Goal: Task Accomplishment & Management: Manage account settings

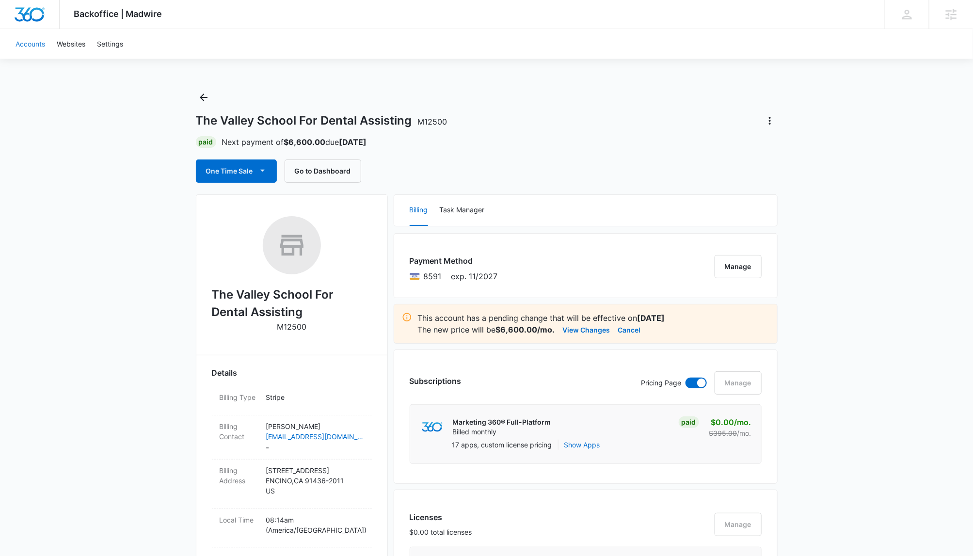
click at [27, 37] on link "Accounts" at bounding box center [30, 44] width 41 height 30
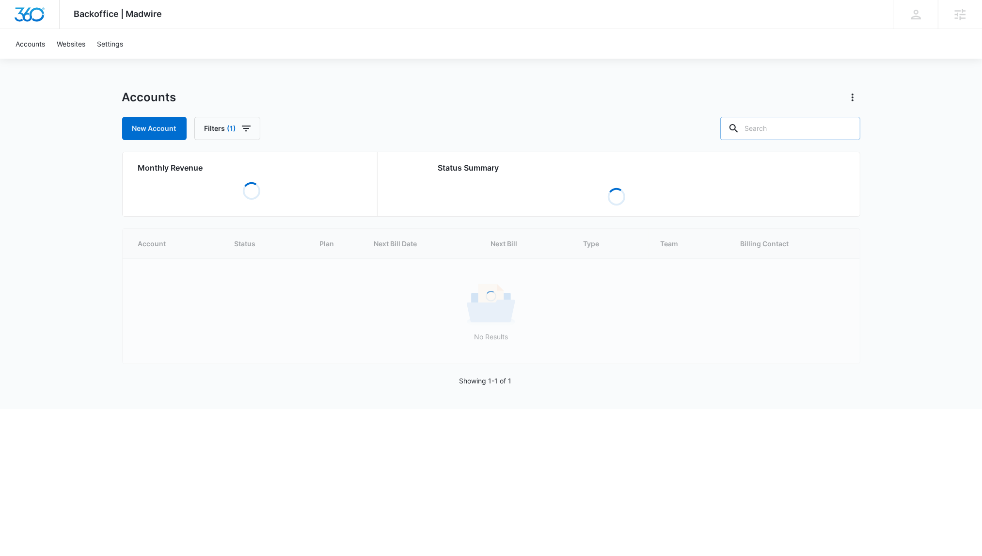
click at [782, 125] on input "text" at bounding box center [791, 128] width 140 height 23
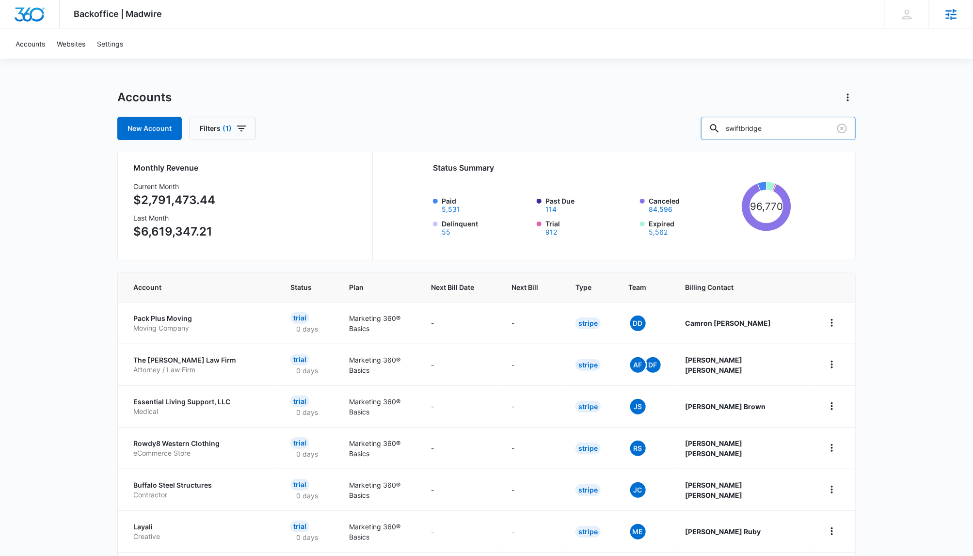
type input "swiftbridge"
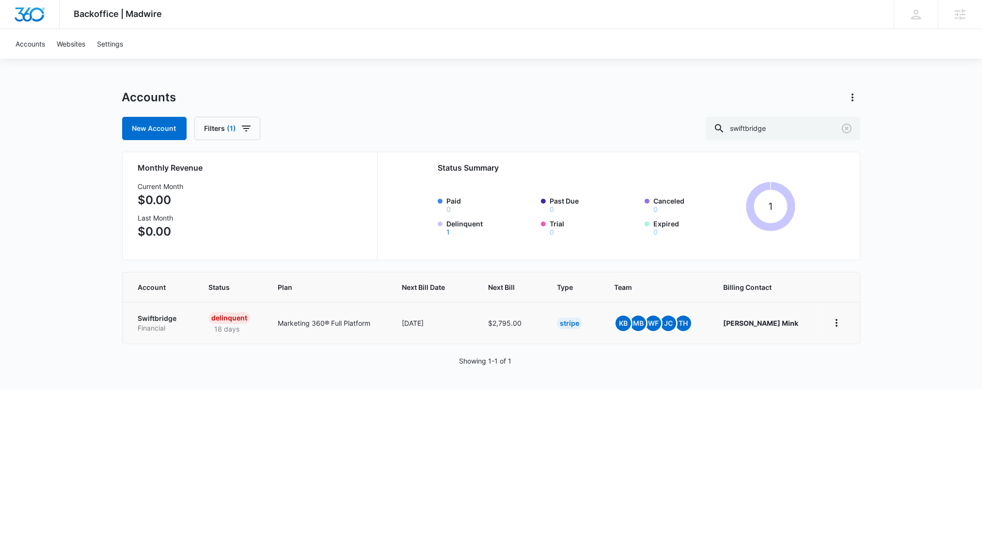
click at [156, 317] on p "Swiftbridge" at bounding box center [161, 319] width 47 height 10
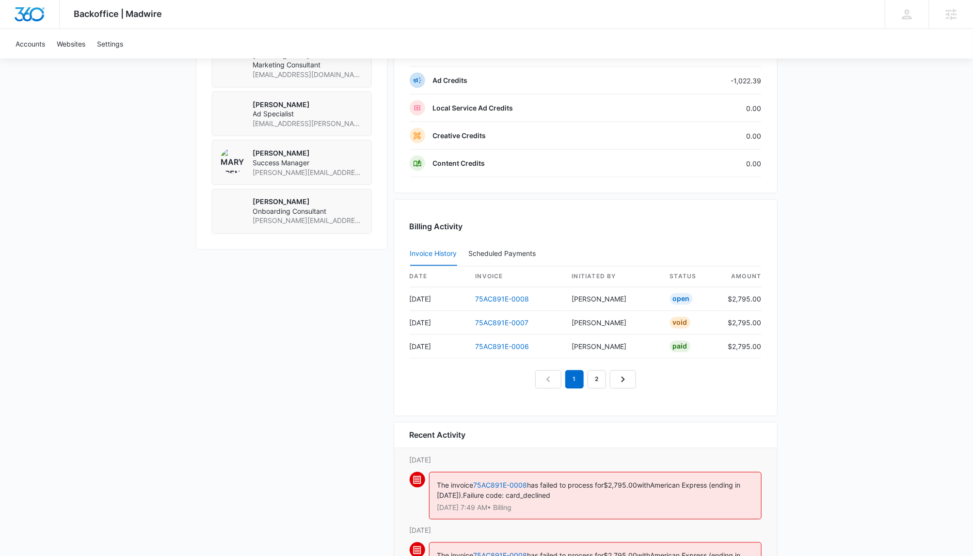
scroll to position [895, 0]
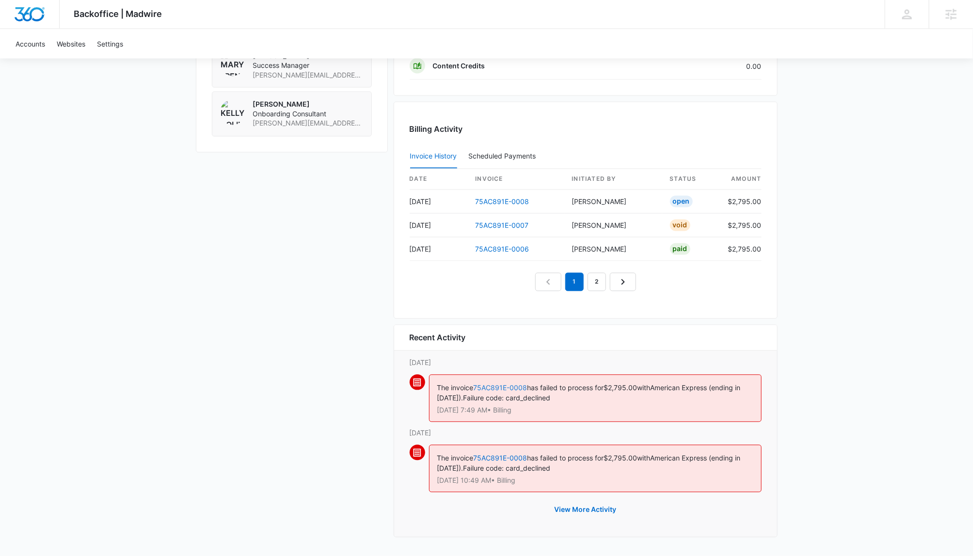
click at [505, 389] on link "75AC891E-0008" at bounding box center [501, 388] width 54 height 8
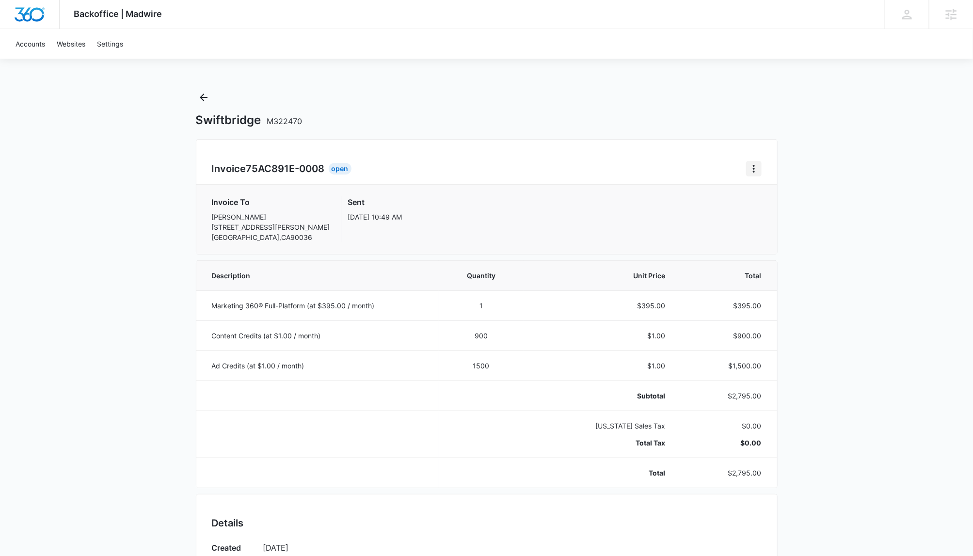
click at [758, 166] on icon "Home" at bounding box center [754, 169] width 12 height 12
click at [792, 210] on div "Retry Payment" at bounding box center [786, 211] width 56 height 7
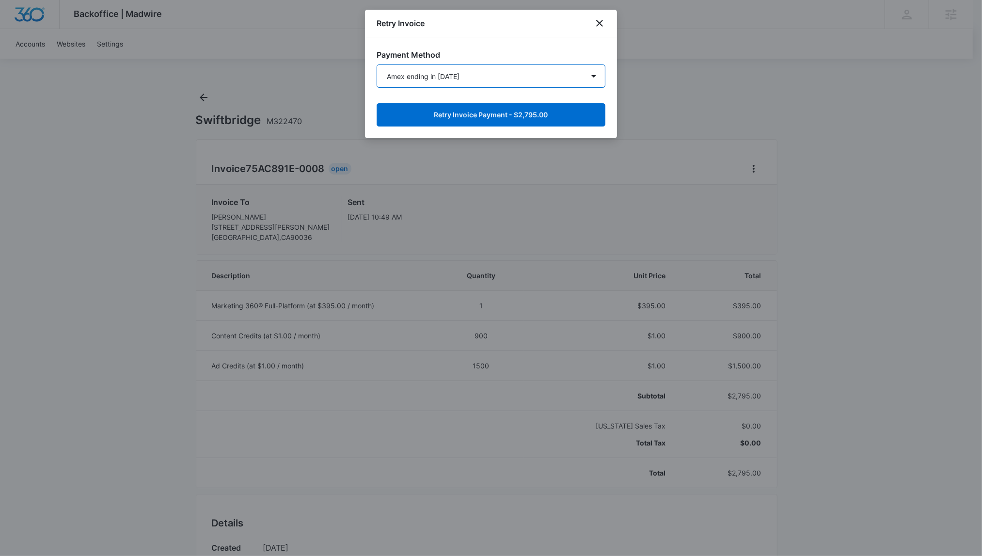
click at [426, 75] on select "Amex ending in 2008 New Payment Method" at bounding box center [491, 75] width 229 height 23
drag, startPoint x: 602, startPoint y: 24, endPoint x: 956, endPoint y: 86, distance: 359.8
click at [602, 24] on icon "close" at bounding box center [600, 23] width 12 height 12
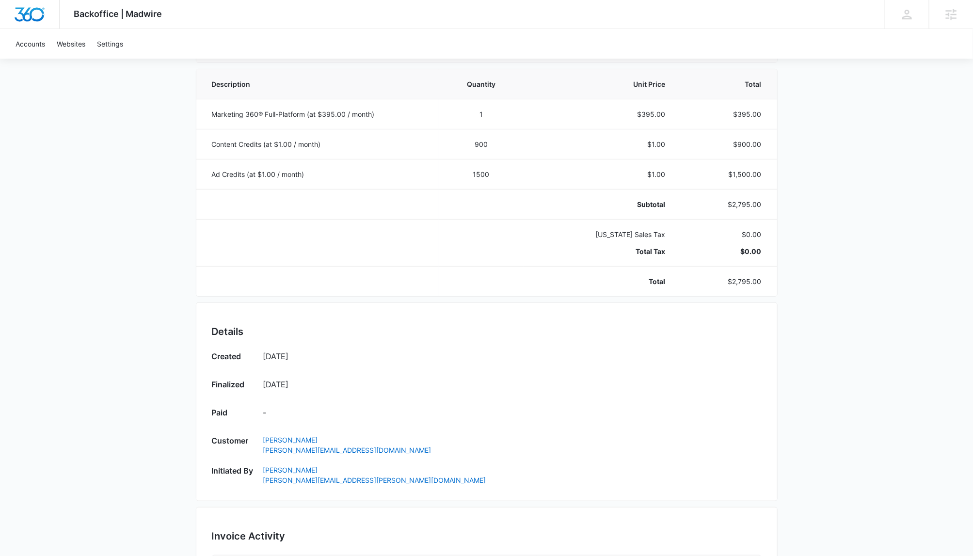
scroll to position [442, 0]
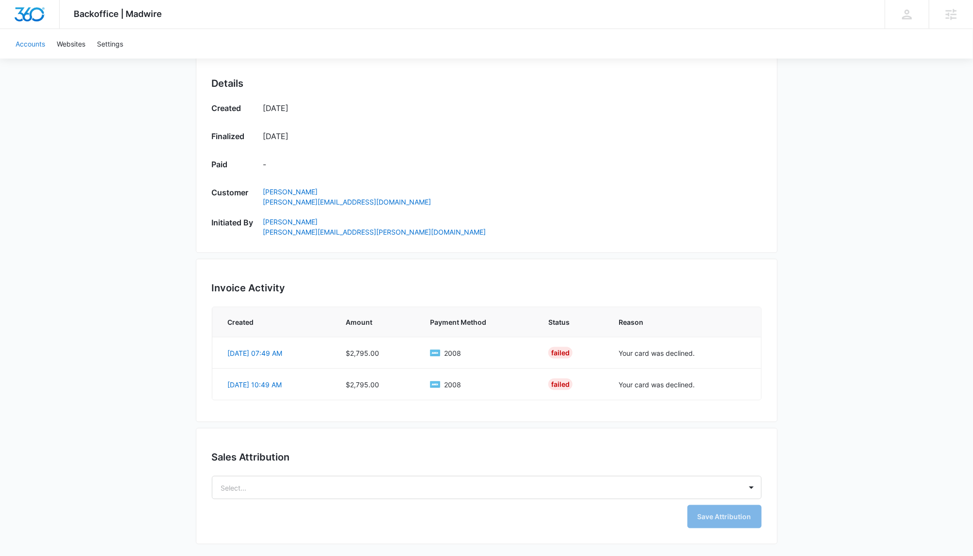
click at [32, 41] on link "Accounts" at bounding box center [30, 44] width 41 height 30
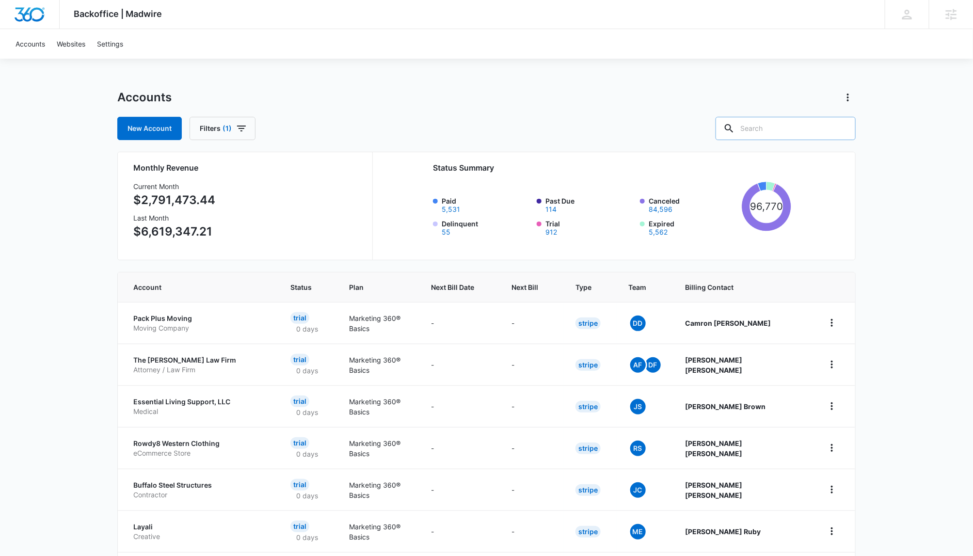
click at [801, 131] on input "text" at bounding box center [786, 128] width 140 height 23
click at [773, 130] on input "caroli" at bounding box center [778, 128] width 155 height 23
click at [801, 128] on input "caroli" at bounding box center [778, 128] width 155 height 23
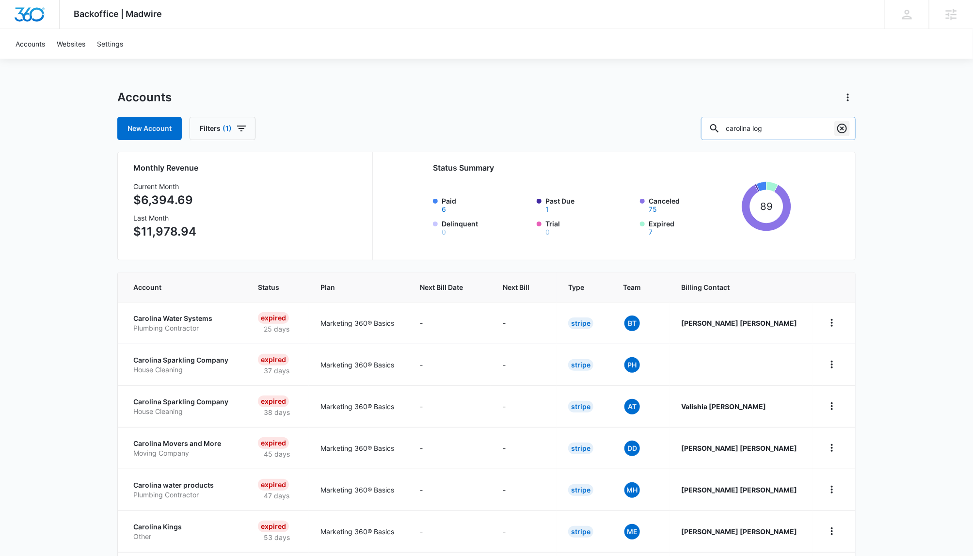
type input "carolina log"
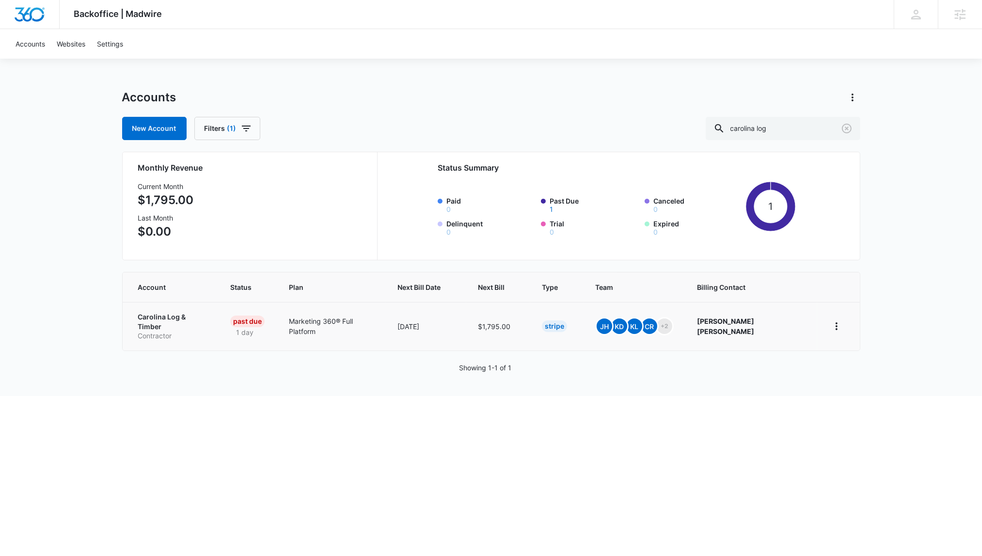
click at [155, 318] on p "Carolina Log & Timber" at bounding box center [172, 321] width 69 height 19
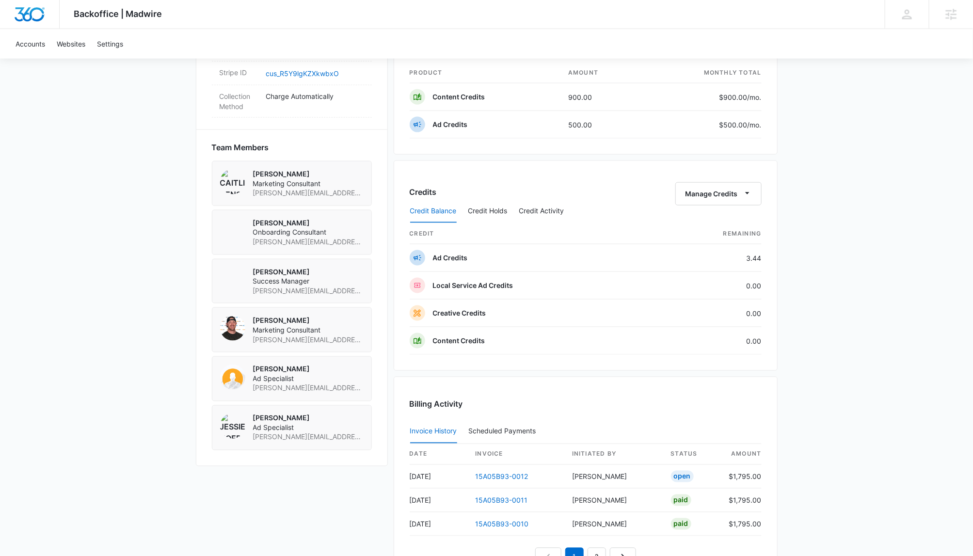
scroll to position [619, 0]
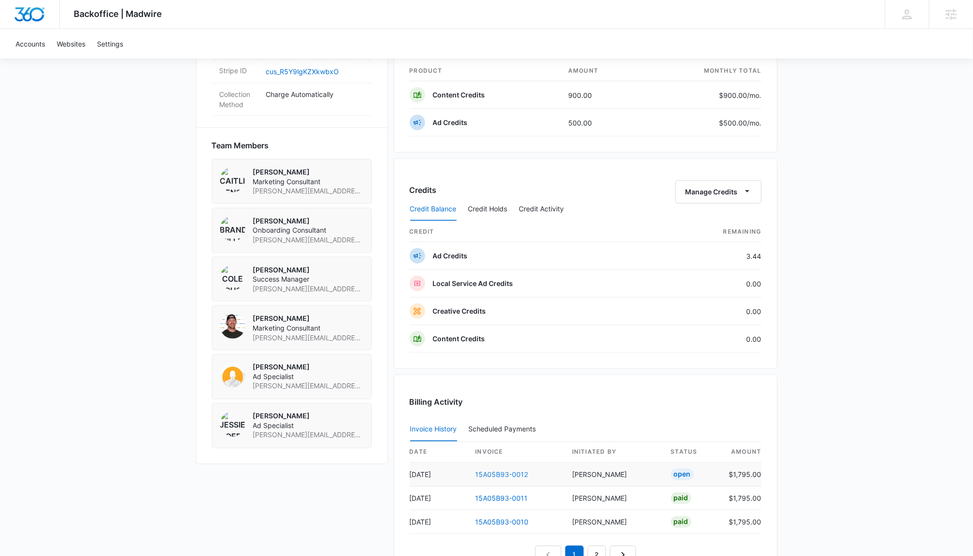
click at [512, 475] on link "15A05B93-0012" at bounding box center [502, 475] width 53 height 8
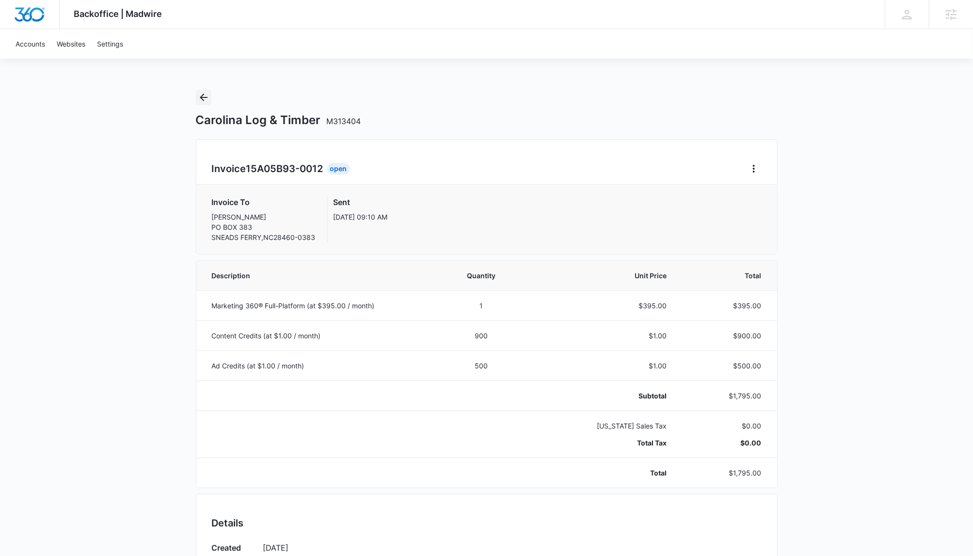
click at [207, 99] on icon "Back" at bounding box center [204, 98] width 12 height 12
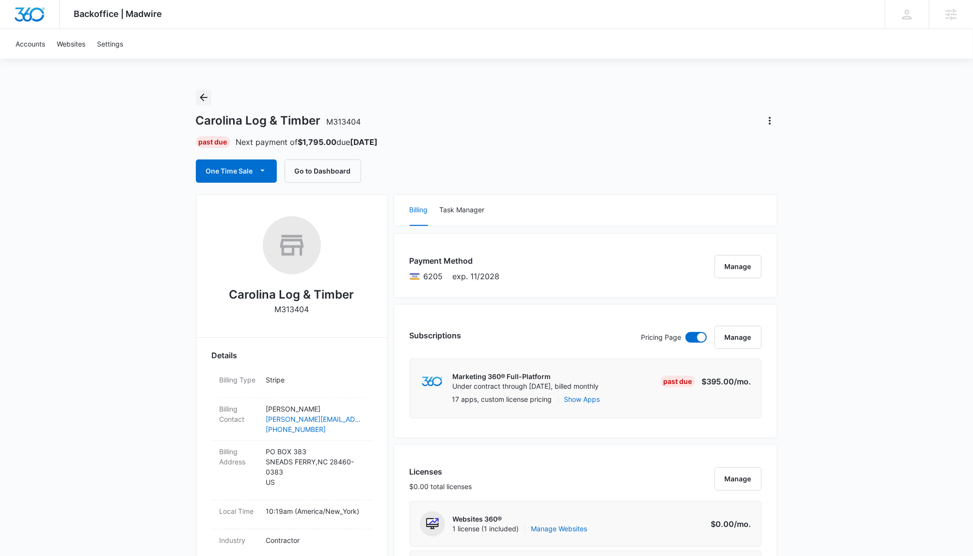
click at [201, 96] on icon "Back" at bounding box center [204, 98] width 8 height 8
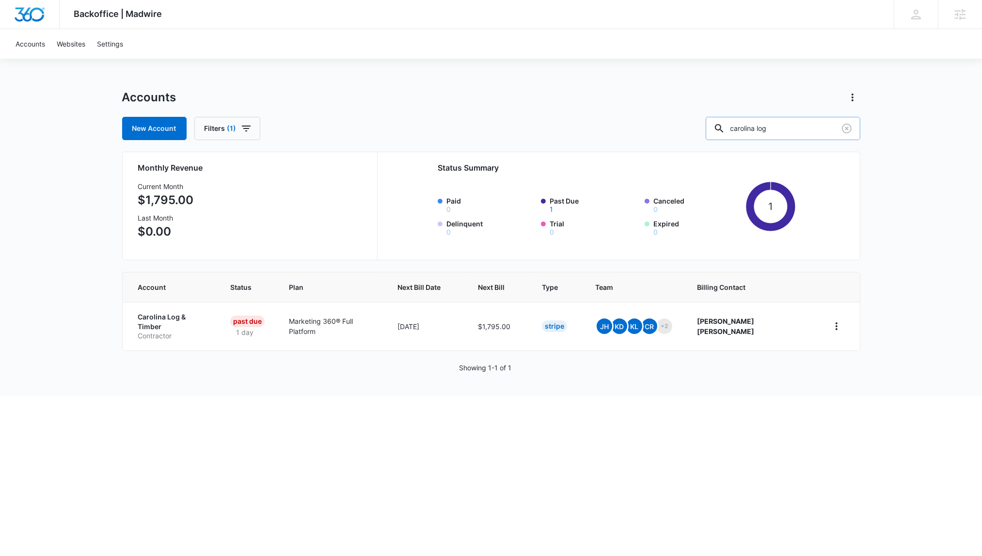
drag, startPoint x: 805, startPoint y: 116, endPoint x: 805, endPoint y: 122, distance: 5.8
click at [805, 120] on input "carolina log" at bounding box center [783, 128] width 155 height 23
click at [805, 126] on input "carolina log" at bounding box center [783, 128] width 155 height 23
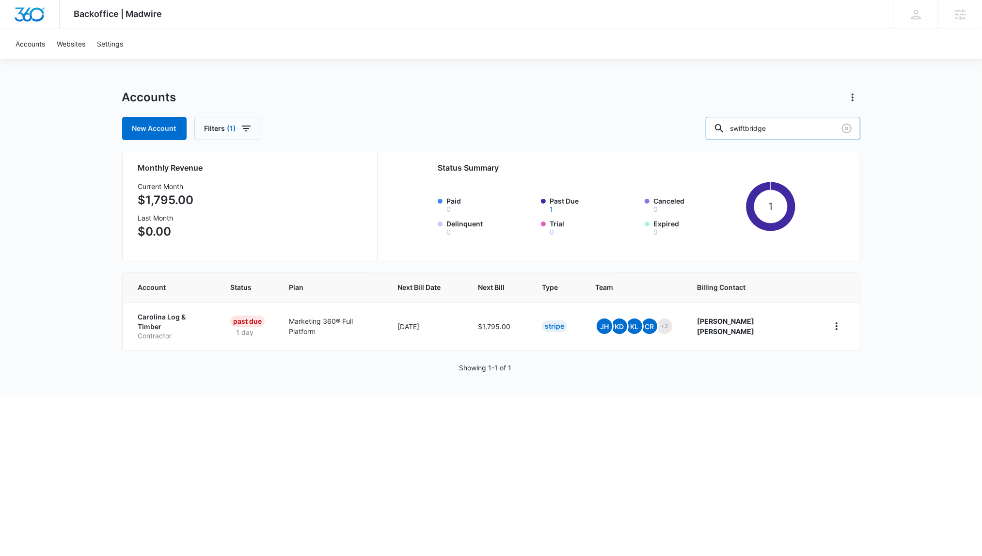
type input "swiftbridge"
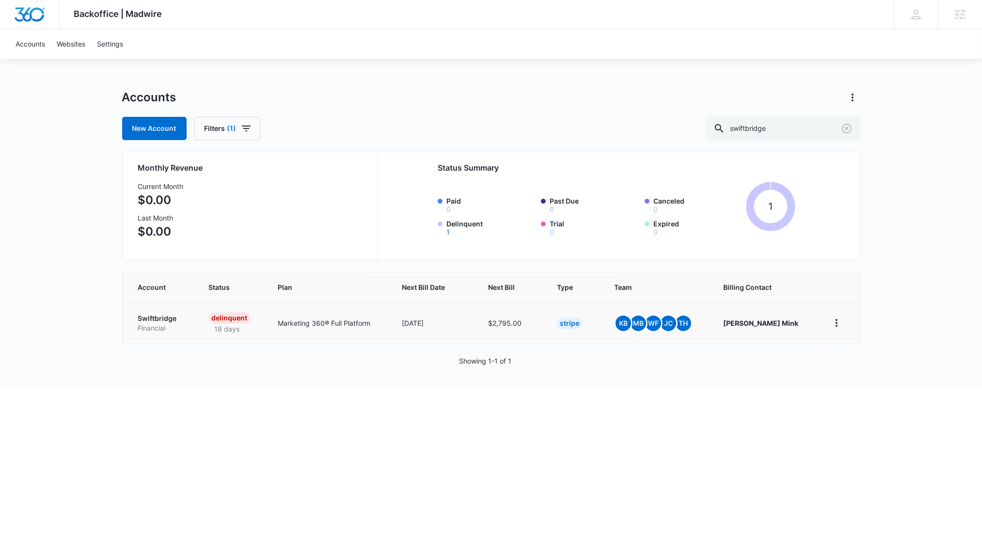
click at [143, 314] on p "Swiftbridge" at bounding box center [161, 319] width 47 height 10
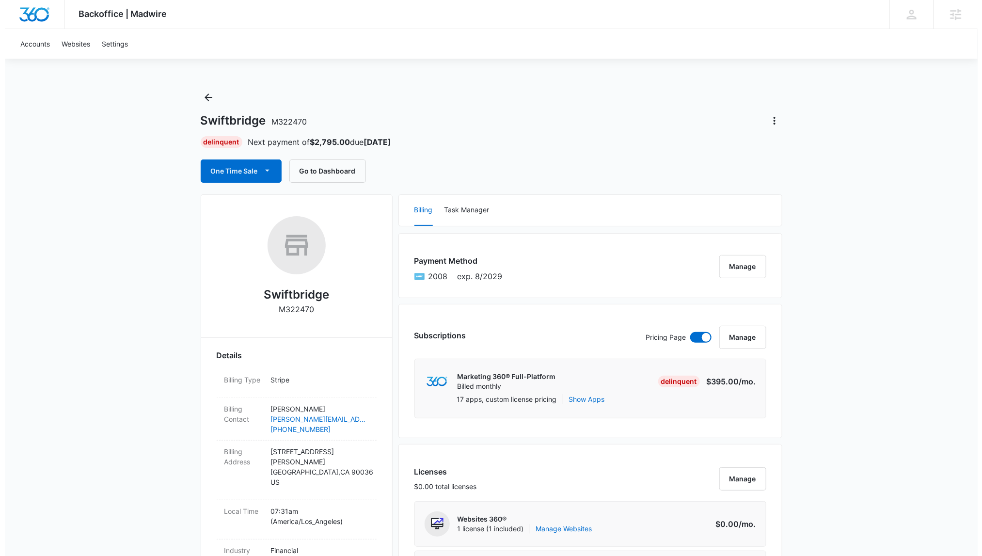
scroll to position [389, 0]
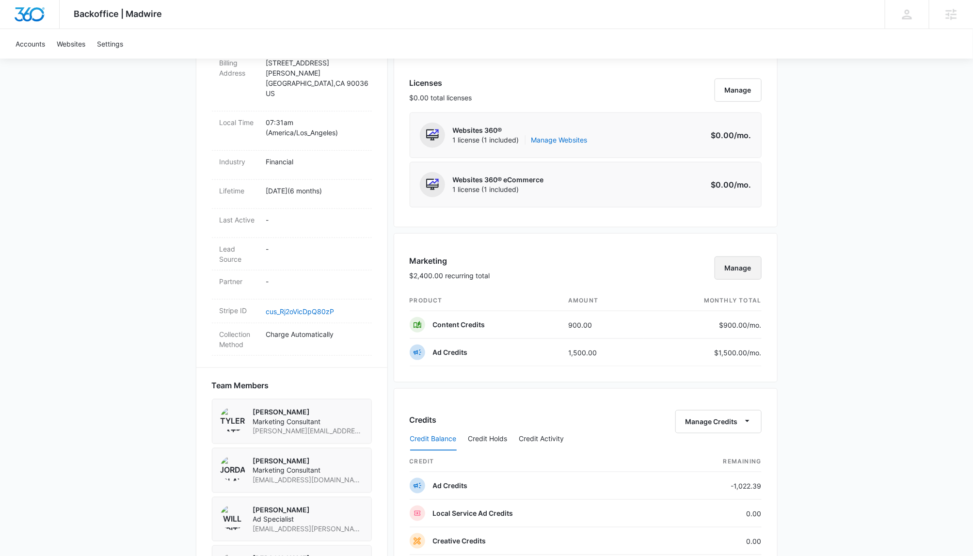
click at [727, 266] on button "Manage" at bounding box center [738, 267] width 47 height 23
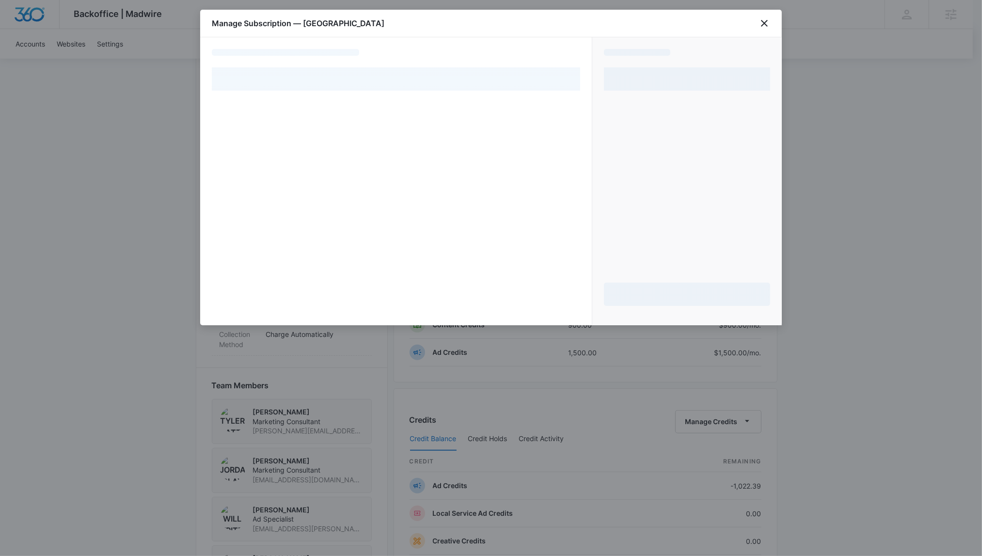
select select "pm_1QsRtsA4n8RTgNjUBrnrxwr7"
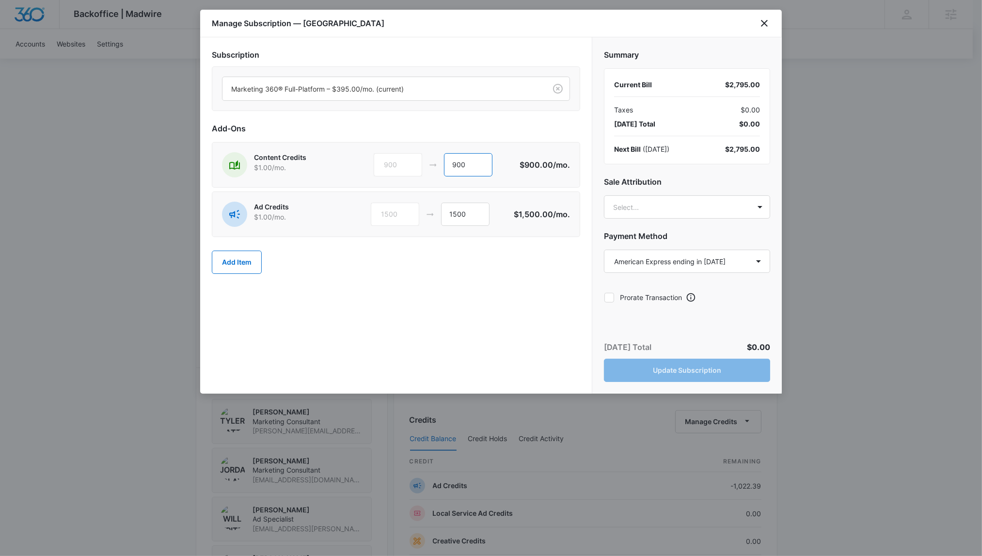
drag, startPoint x: 490, startPoint y: 163, endPoint x: 333, endPoint y: 163, distance: 156.6
click at [333, 163] on div "Content Credits $1.00 /mo. 900 900" at bounding box center [371, 164] width 298 height 25
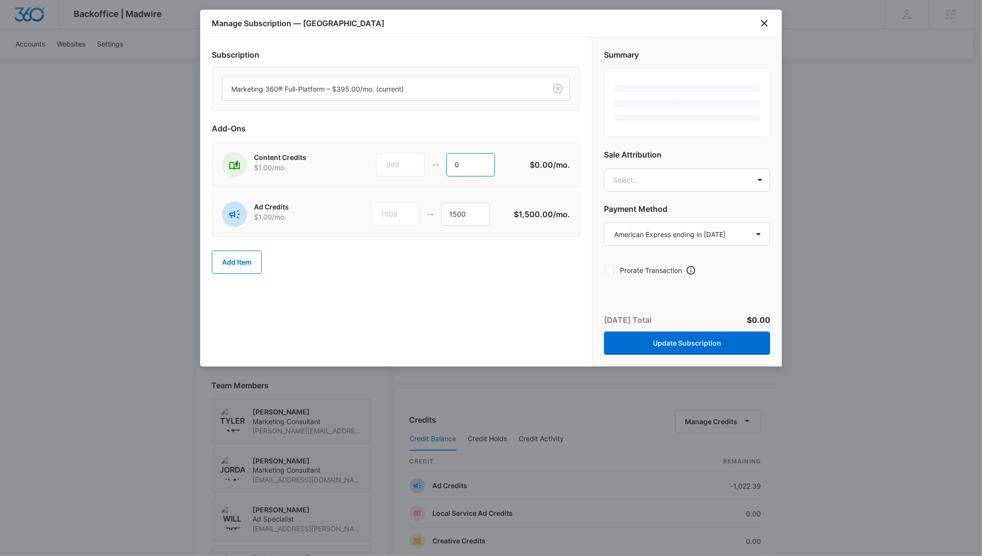
type input "0"
click at [436, 282] on div "Add Item" at bounding box center [396, 262] width 369 height 43
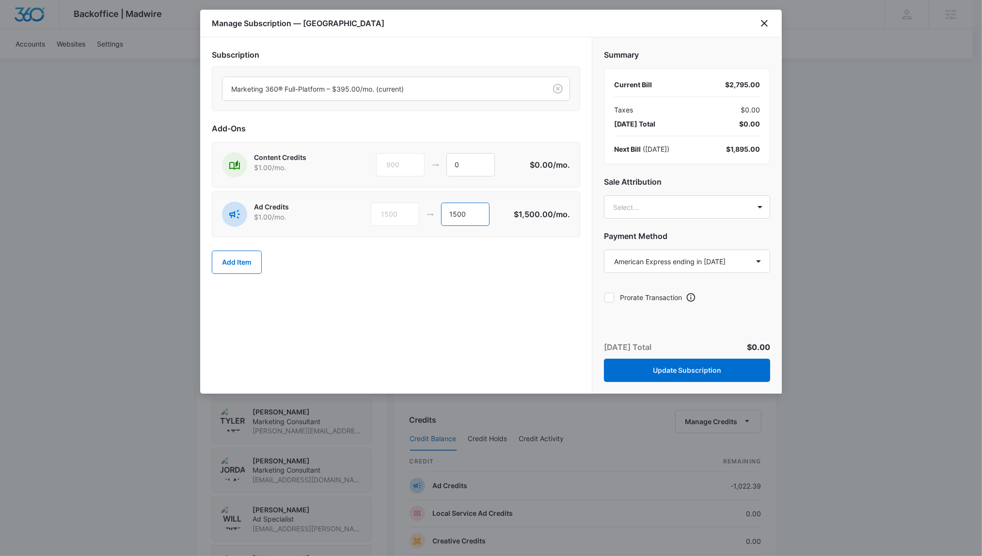
drag, startPoint x: 489, startPoint y: 208, endPoint x: 421, endPoint y: 213, distance: 68.5
click at [421, 213] on div "1500 1500" at bounding box center [442, 214] width 143 height 23
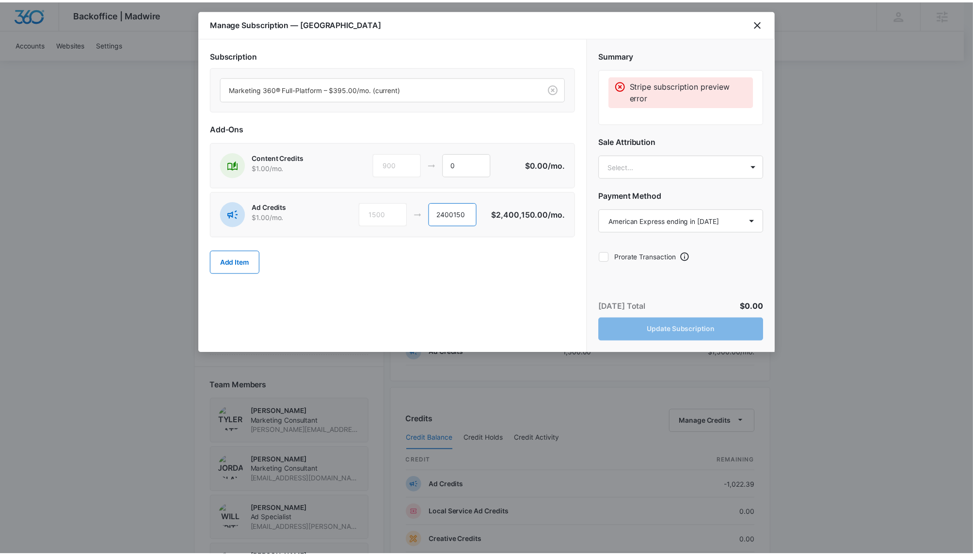
scroll to position [0, 0]
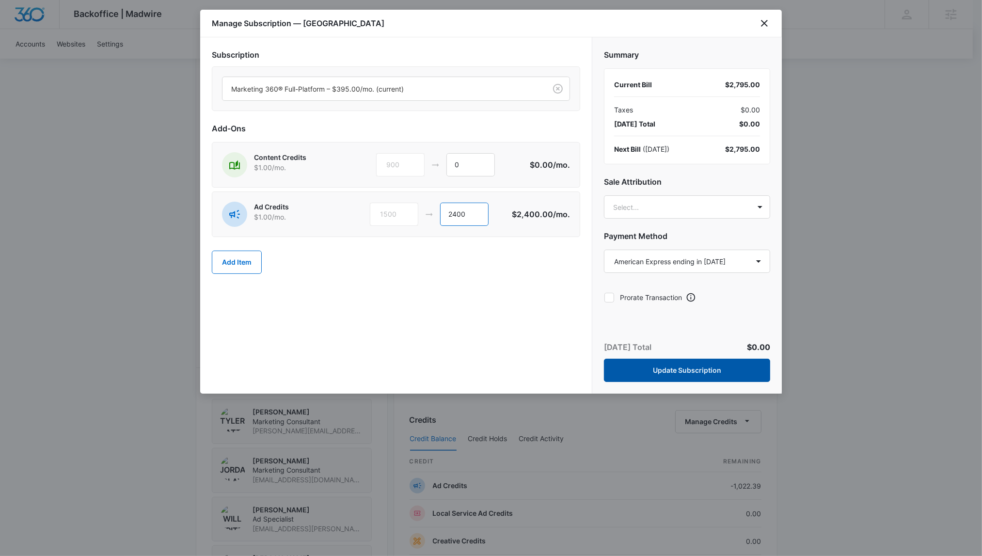
type input "2400"
click at [751, 376] on button "Update Subscription" at bounding box center [687, 370] width 166 height 23
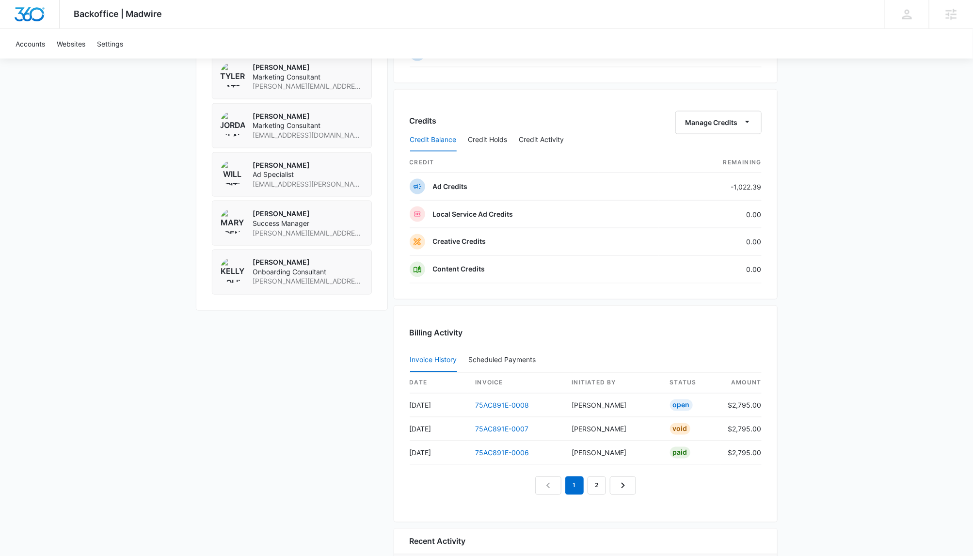
scroll to position [818, 0]
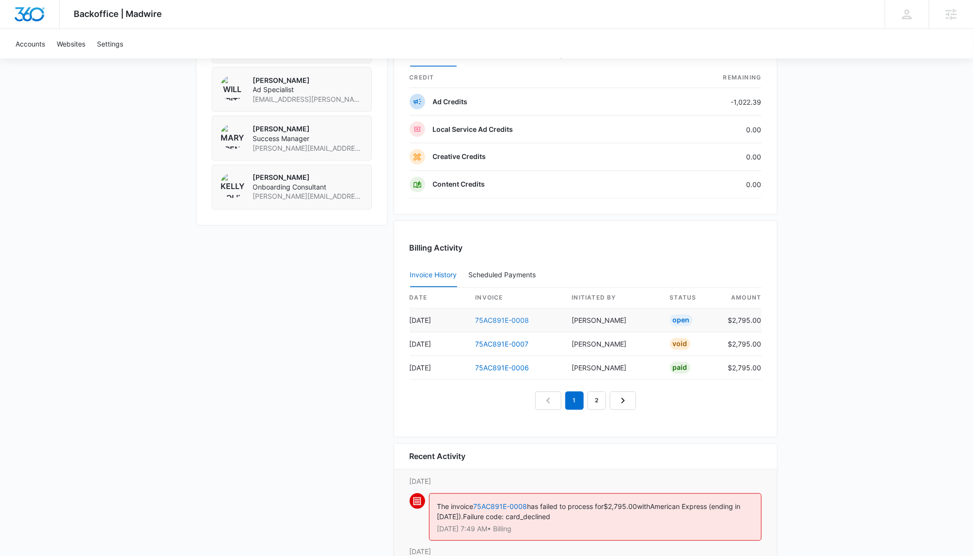
click at [509, 323] on link "75AC891E-0008" at bounding box center [503, 321] width 54 height 8
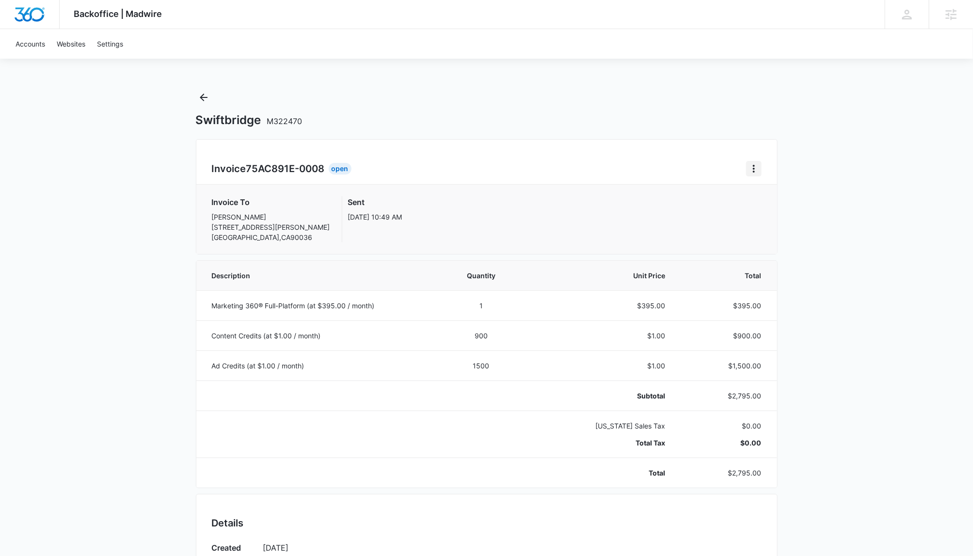
click at [749, 171] on icon "Home" at bounding box center [754, 169] width 12 height 12
click at [786, 192] on link "Download Invoice" at bounding box center [786, 196] width 56 height 8
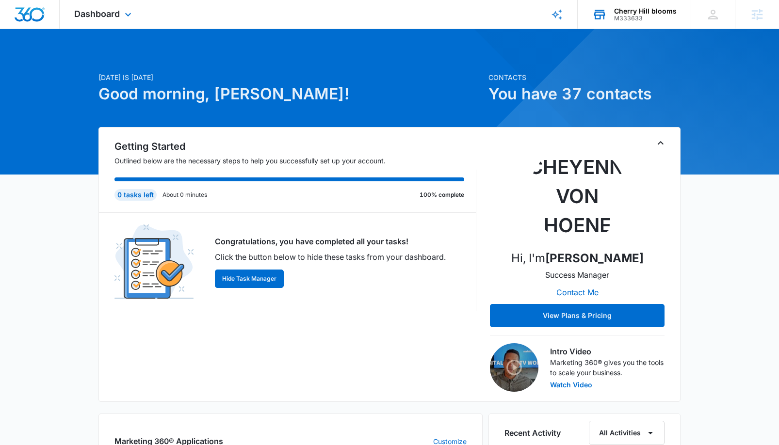
click at [636, 18] on div "M333633" at bounding box center [645, 18] width 63 height 7
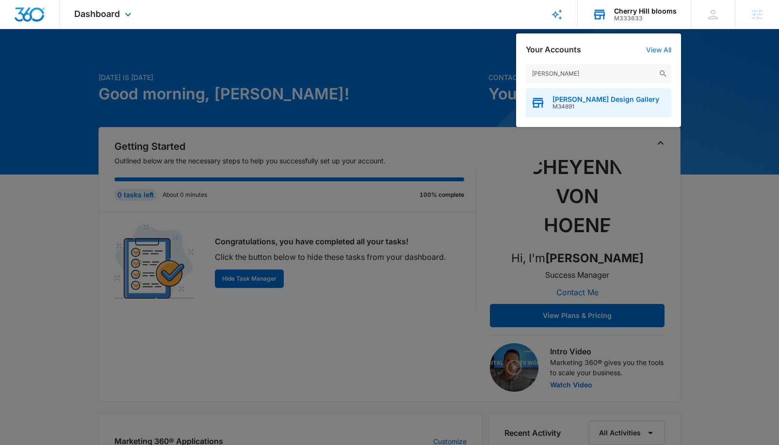
type input "speranza"
click at [575, 96] on span "Speranza Design Gallery" at bounding box center [605, 100] width 107 height 8
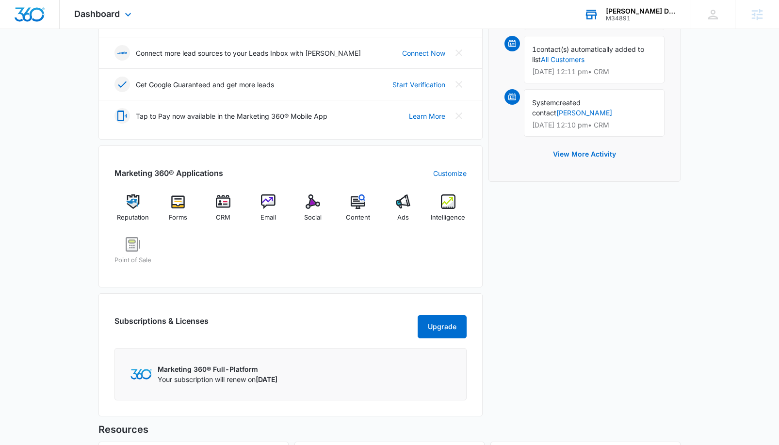
scroll to position [266, 0]
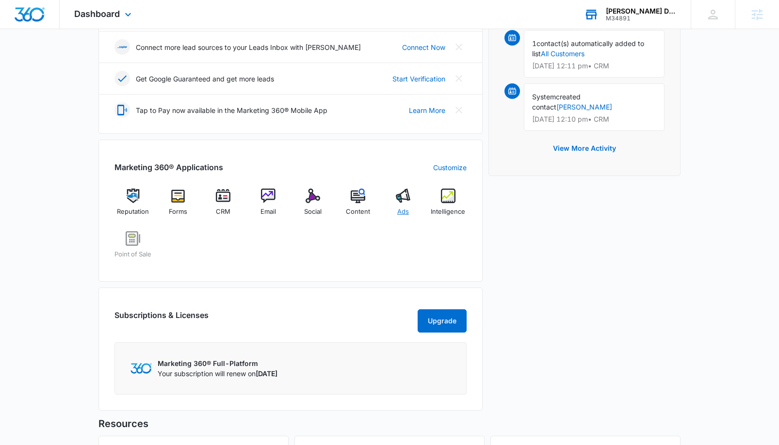
click at [403, 197] on img at bounding box center [403, 196] width 15 height 15
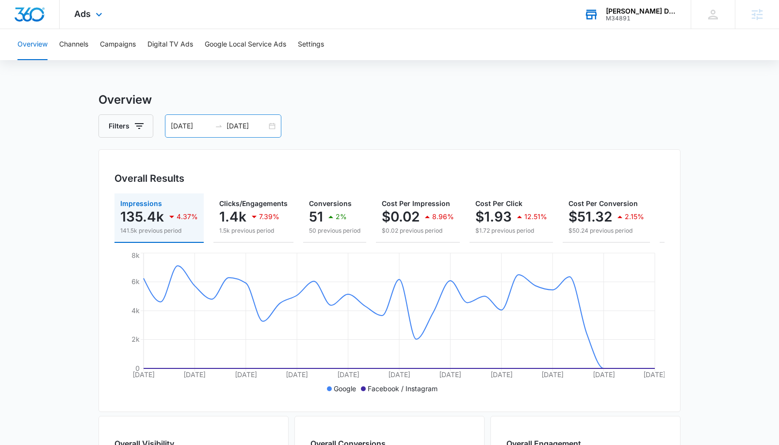
click at [214, 122] on div "07/01/2025 07/31/2025" at bounding box center [223, 125] width 116 height 23
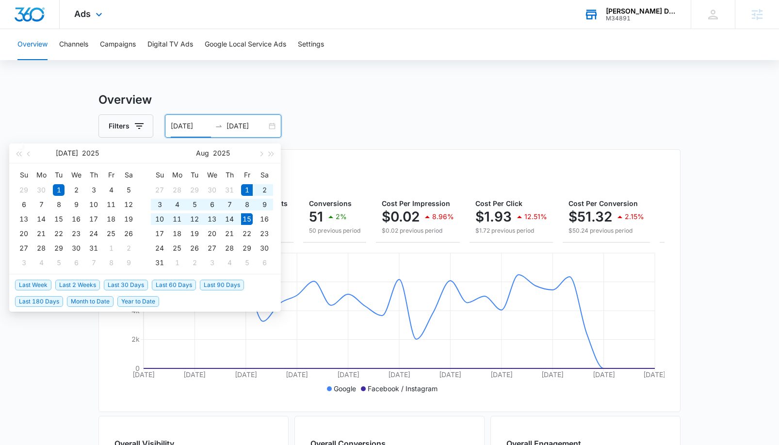
click at [73, 284] on span "Last 2 Weeks" at bounding box center [77, 285] width 45 height 11
type input "08/01/2025"
type input "08/15/2025"
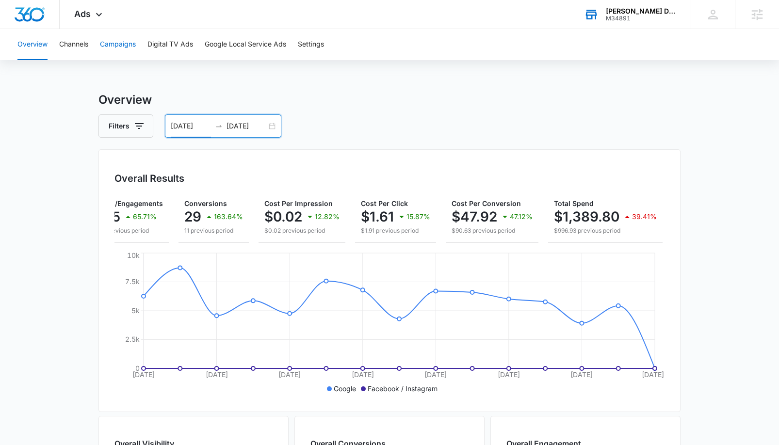
click at [129, 49] on button "Campaigns" at bounding box center [118, 44] width 36 height 31
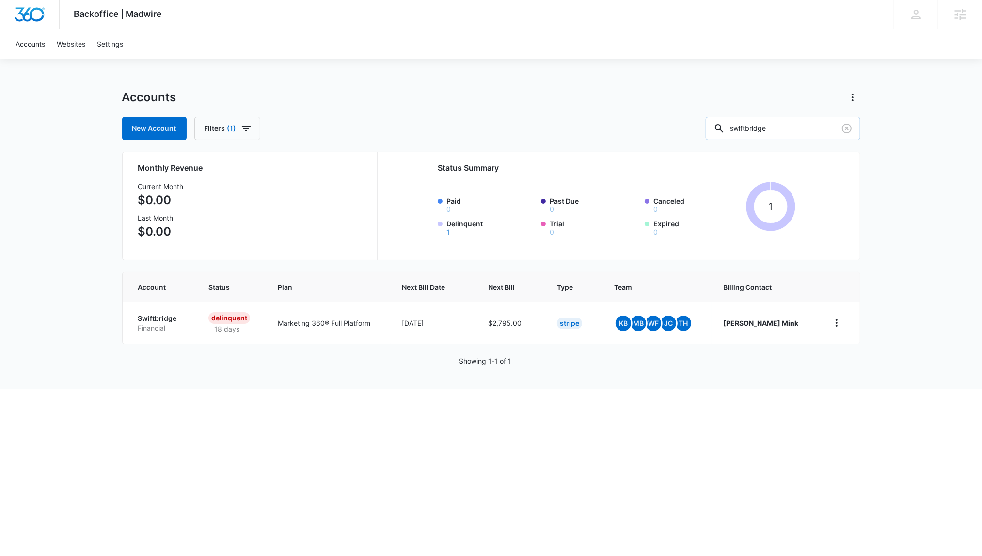
click at [817, 123] on input "swiftbridge" at bounding box center [783, 128] width 155 height 23
type input "[PERSON_NAME]"
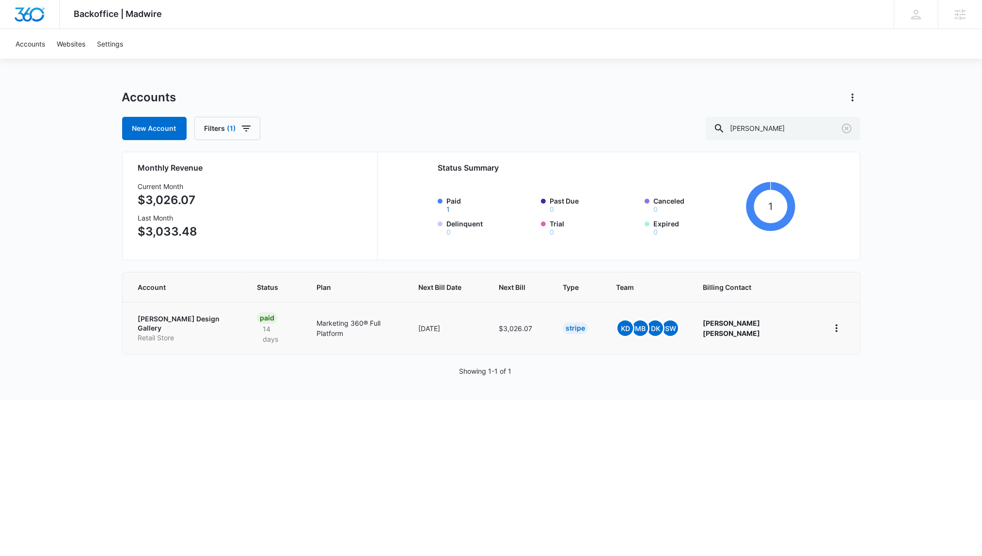
click at [175, 322] on p "[PERSON_NAME] Design Gallery" at bounding box center [186, 323] width 96 height 19
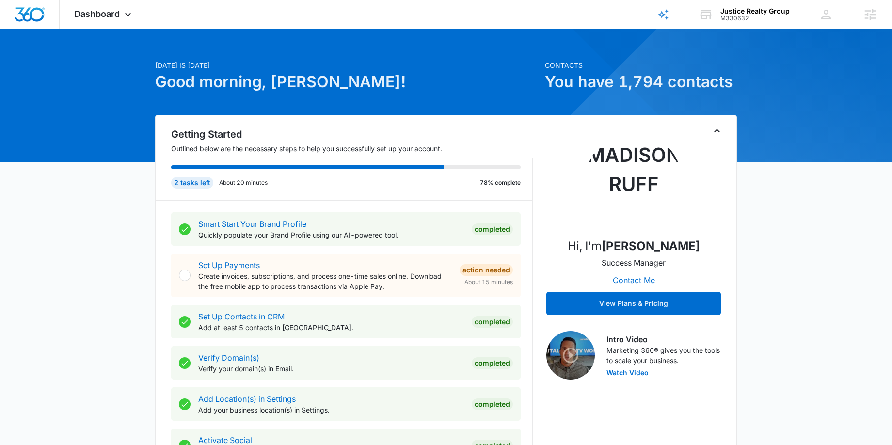
scroll to position [18, 0]
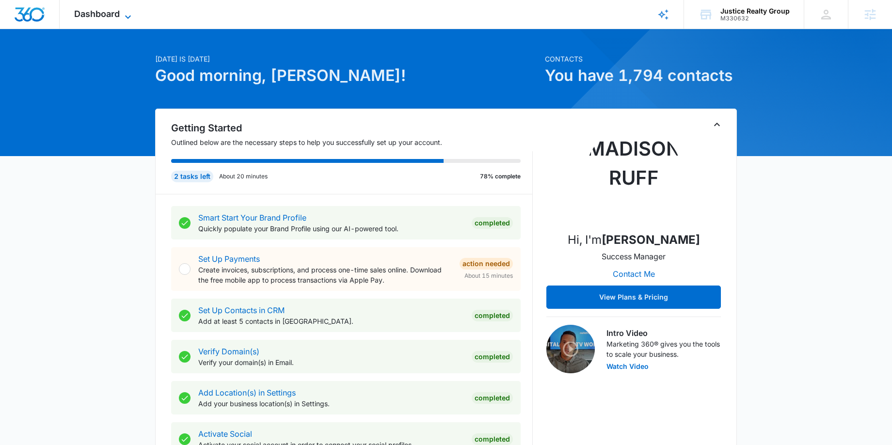
click at [101, 13] on span "Dashboard" at bounding box center [97, 14] width 46 height 10
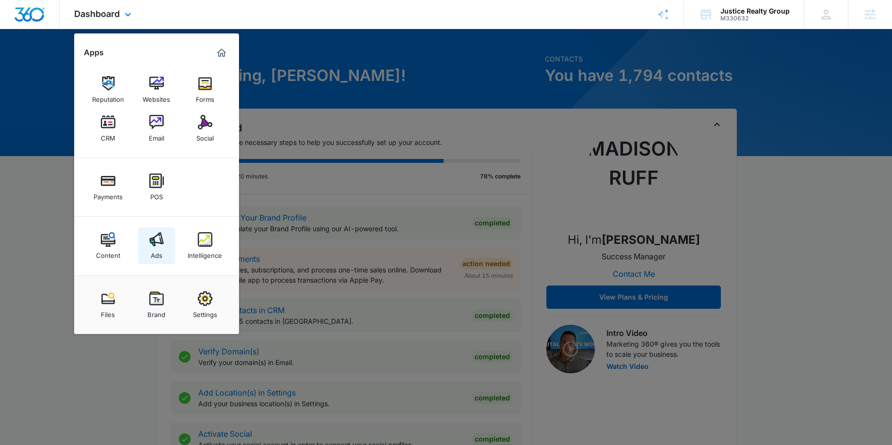
click at [162, 236] on img at bounding box center [156, 239] width 15 height 15
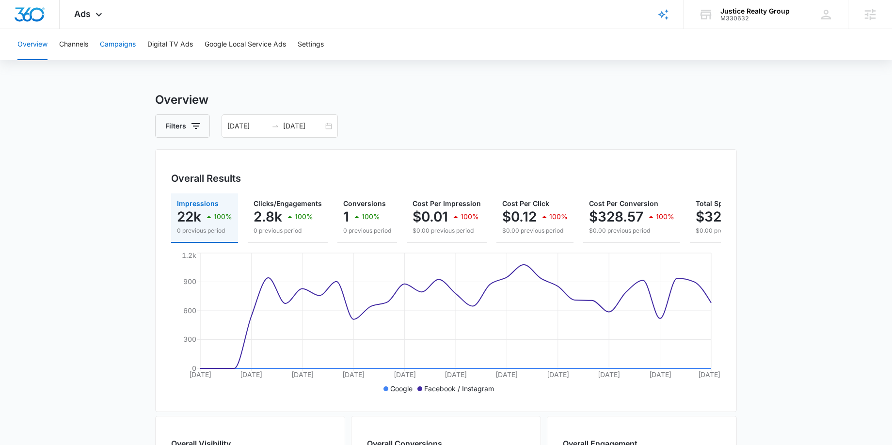
click at [132, 43] on button "Campaigns" at bounding box center [118, 44] width 36 height 31
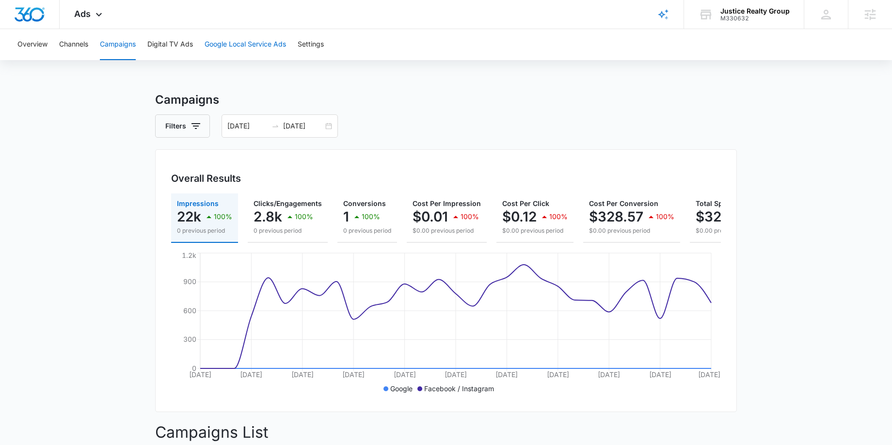
click at [255, 52] on button "Google Local Service Ads" at bounding box center [245, 44] width 81 height 31
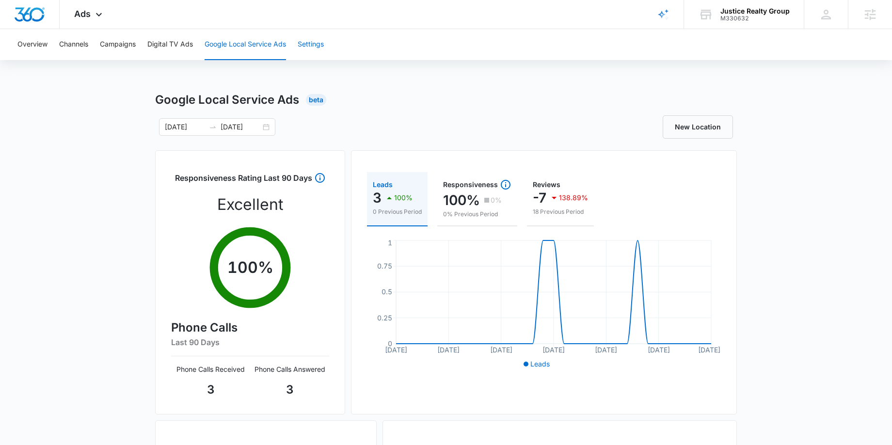
click at [309, 46] on button "Settings" at bounding box center [311, 44] width 26 height 31
